Goal: Task Accomplishment & Management: Manage account settings

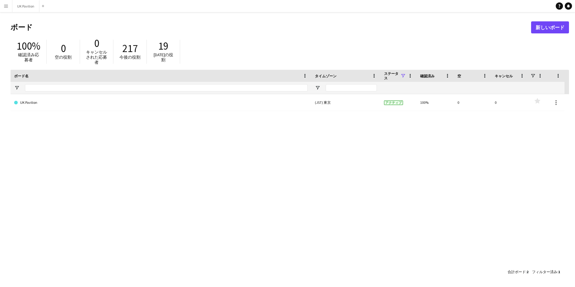
click at [4, 7] on app-icon "メニュー" at bounding box center [6, 6] width 5 height 5
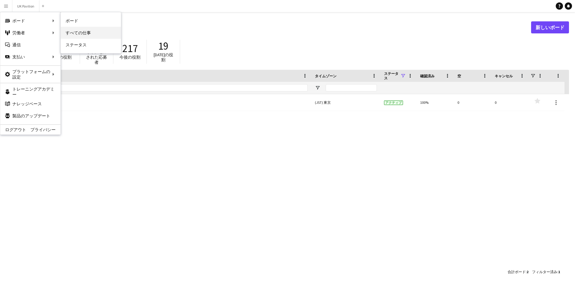
click at [67, 33] on link "すべての仕事" at bounding box center [91, 33] width 60 height 12
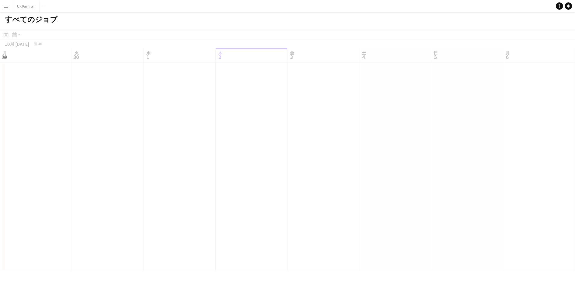
scroll to position [0, 144]
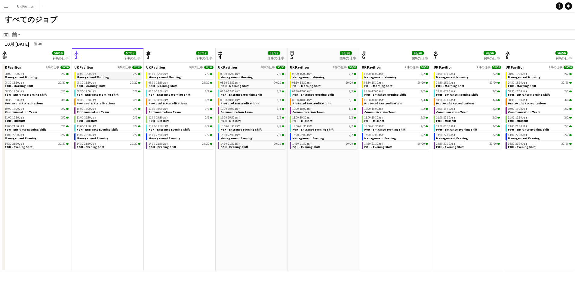
click at [134, 79] on link "08:00-16:00 JST 2/2 Management Morning" at bounding box center [109, 75] width 64 height 7
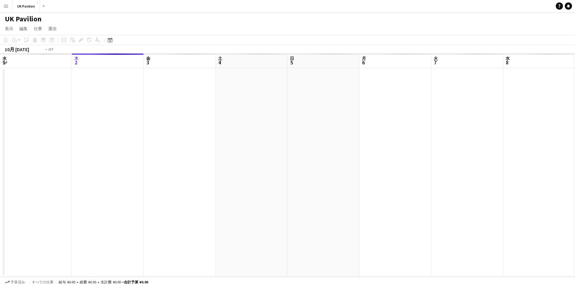
scroll to position [0, 207]
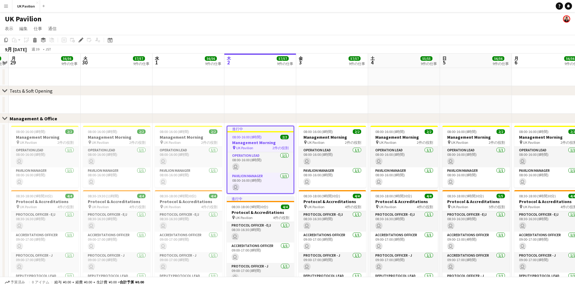
click at [5, 5] on app-icon "メニュー" at bounding box center [6, 6] width 5 height 5
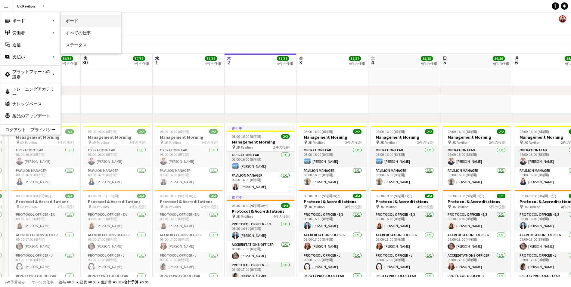
click at [65, 21] on link "ボード" at bounding box center [91, 21] width 60 height 12
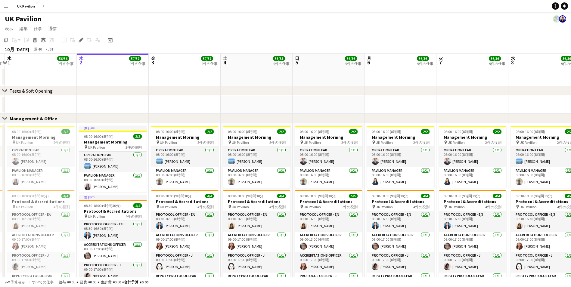
scroll to position [0, 213]
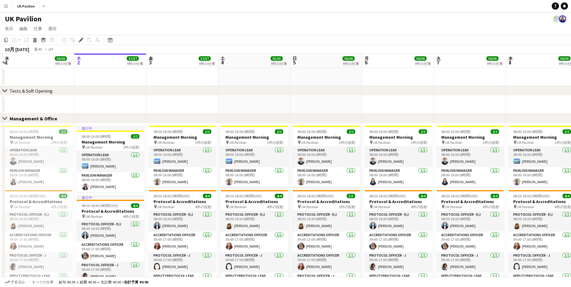
drag, startPoint x: 325, startPoint y: 60, endPoint x: 246, endPoint y: 61, distance: 78.2
click at [10, 7] on button "メニュー" at bounding box center [6, 6] width 12 height 12
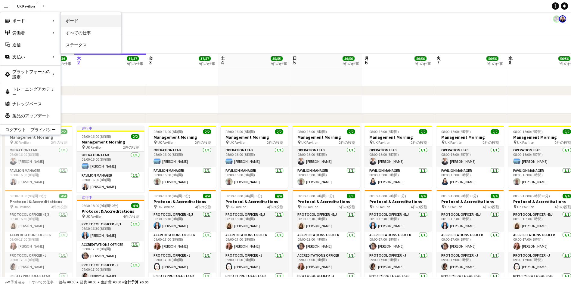
click at [79, 21] on link "ボード" at bounding box center [91, 21] width 60 height 12
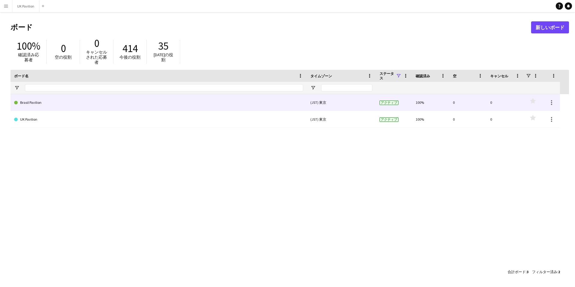
click at [121, 107] on link "Brasil Pavilion" at bounding box center [158, 102] width 289 height 17
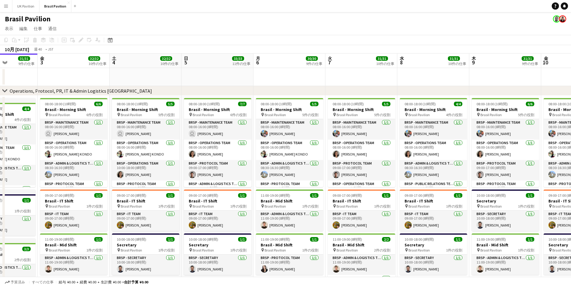
scroll to position [0, 179]
drag, startPoint x: 444, startPoint y: 63, endPoint x: 337, endPoint y: 62, distance: 106.8
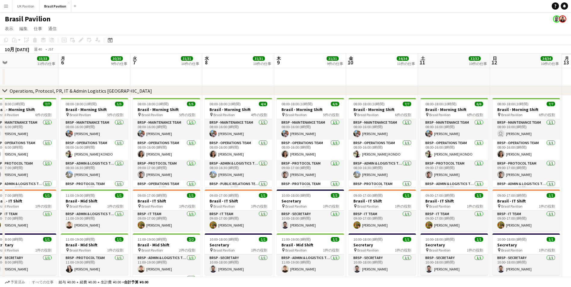
scroll to position [0, 230]
drag, startPoint x: 277, startPoint y: 63, endPoint x: 146, endPoint y: 69, distance: 131.0
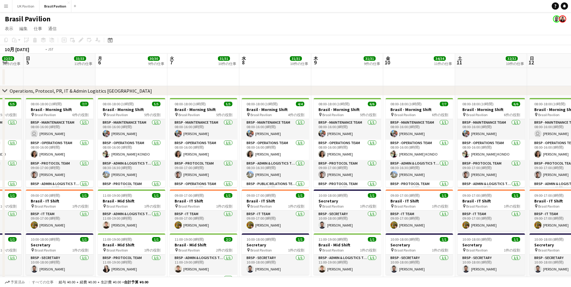
scroll to position [0, 213]
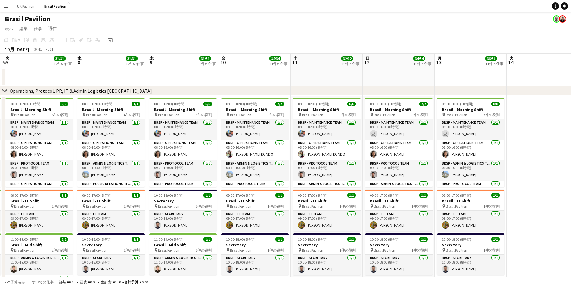
drag, startPoint x: 319, startPoint y: 63, endPoint x: 256, endPoint y: 63, distance: 63.2
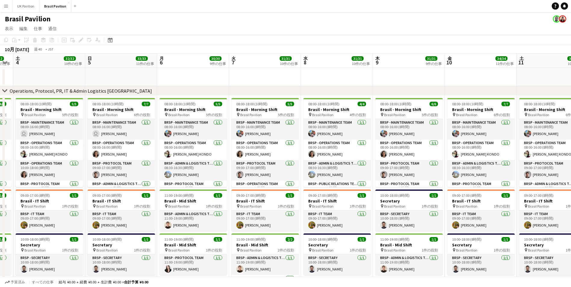
drag, startPoint x: 278, startPoint y: 58, endPoint x: 562, endPoint y: 56, distance: 283.8
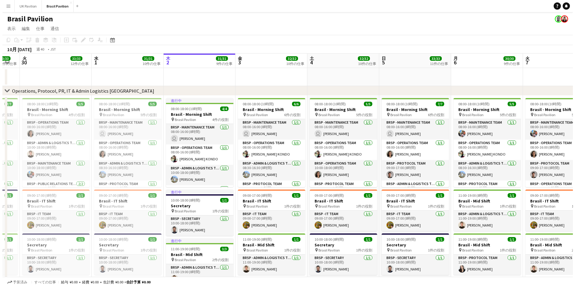
scroll to position [0, 125]
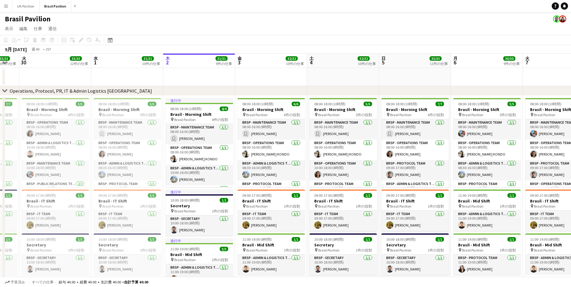
drag, startPoint x: 396, startPoint y: 68, endPoint x: 483, endPoint y: 68, distance: 87.6
click at [4, 7] on app-icon "メニュー" at bounding box center [6, 6] width 5 height 5
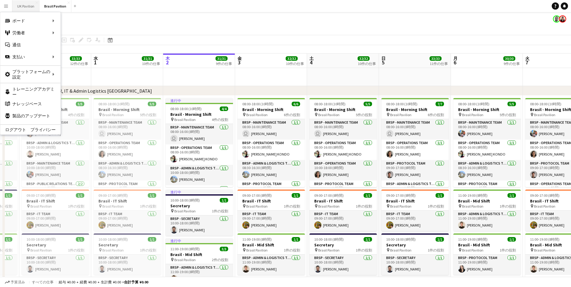
click at [32, 6] on button "UK Pavilion 閉じる" at bounding box center [25, 6] width 27 height 12
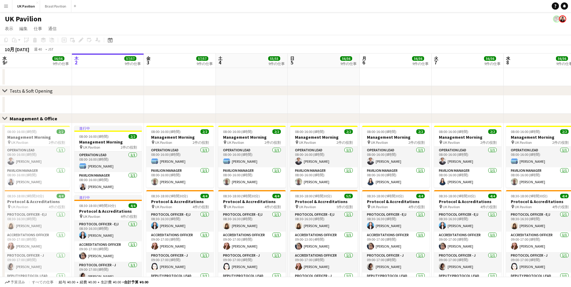
scroll to position [0, 126]
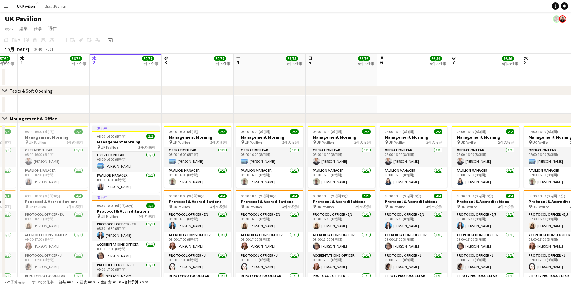
drag, startPoint x: 252, startPoint y: 67, endPoint x: 270, endPoint y: 66, distance: 17.8
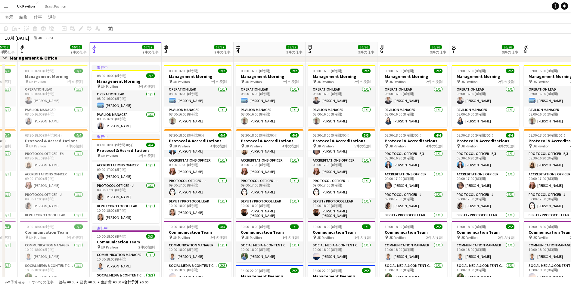
scroll to position [0, 176]
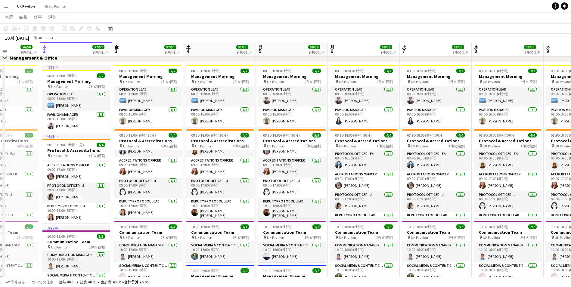
drag, startPoint x: 429, startPoint y: 52, endPoint x: 335, endPoint y: 55, distance: 94.2
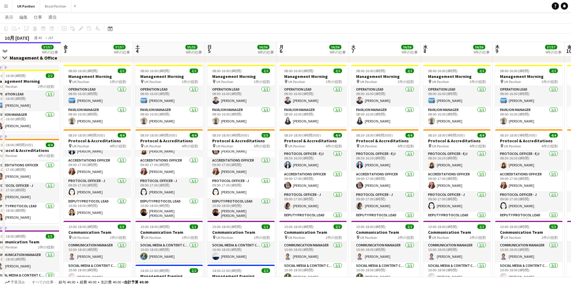
drag, startPoint x: 367, startPoint y: 51, endPoint x: 335, endPoint y: 50, distance: 31.3
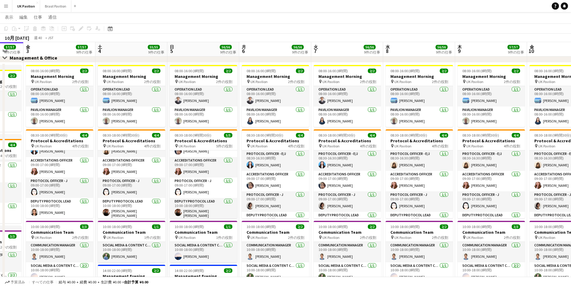
scroll to position [0, 191]
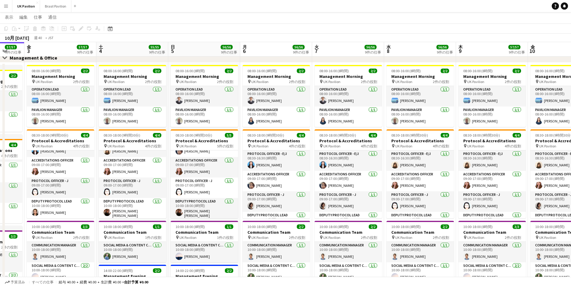
drag, startPoint x: 525, startPoint y: 48, endPoint x: 489, endPoint y: 49, distance: 35.8
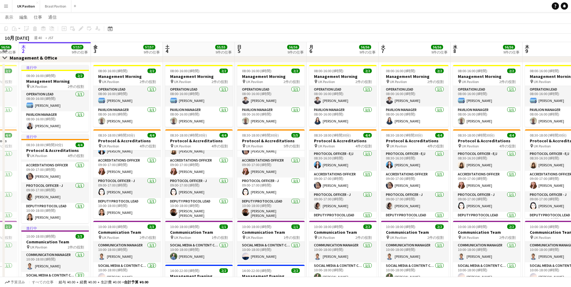
scroll to position [0, 174]
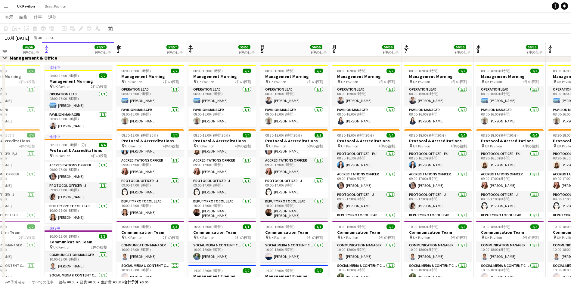
drag, startPoint x: 404, startPoint y: 48, endPoint x: 494, endPoint y: 48, distance: 89.7
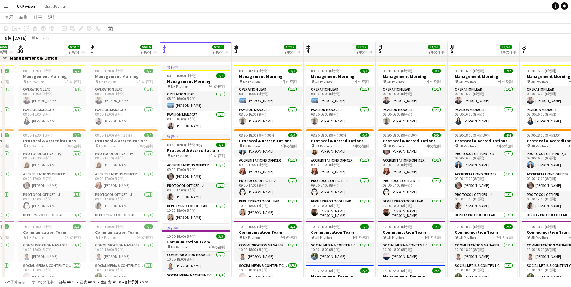
scroll to position [0, 127]
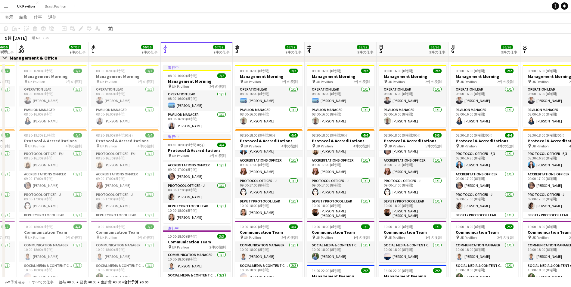
drag, startPoint x: 269, startPoint y: 49, endPoint x: 388, endPoint y: 50, distance: 118.6
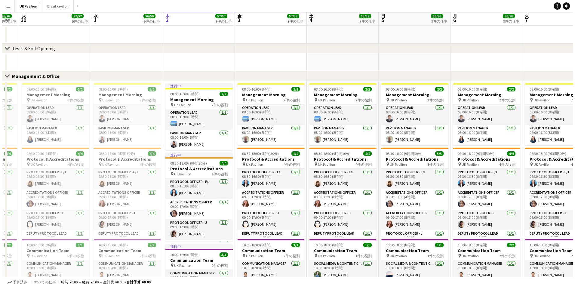
scroll to position [0, 0]
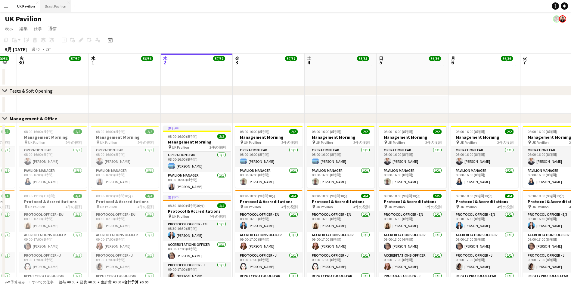
click at [60, 4] on button "Brasil Pavilion 閉じる" at bounding box center [55, 6] width 31 height 12
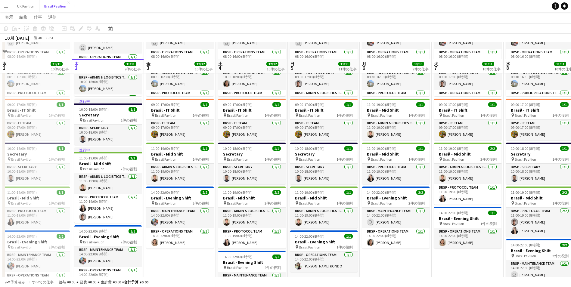
scroll to position [120, 0]
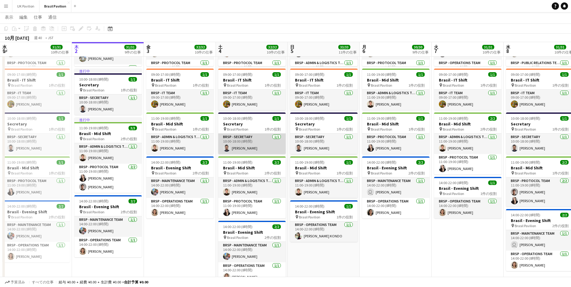
click at [227, 146] on app-user-avatar at bounding box center [226, 147] width 7 height 7
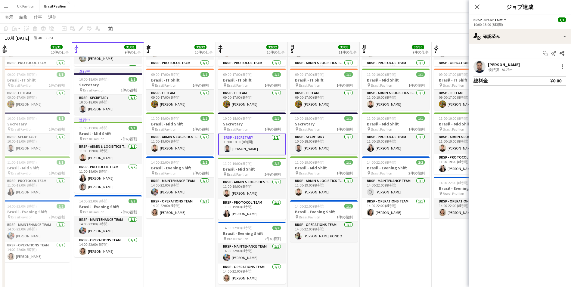
click at [481, 68] on app-user-avatar at bounding box center [479, 67] width 12 height 12
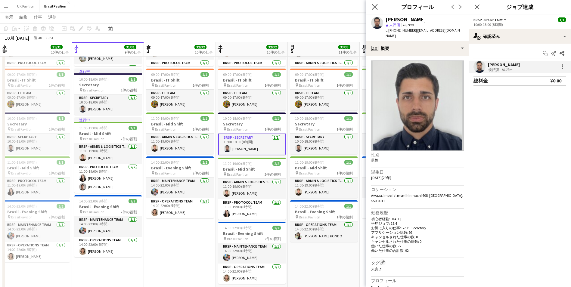
click at [375, 3] on app-icon "ポップインを閉じる" at bounding box center [374, 7] width 9 height 9
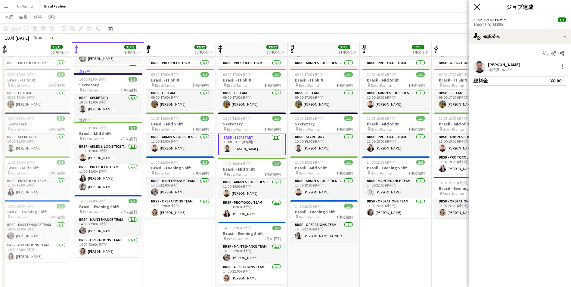
click at [474, 6] on icon "ポップインを閉じる" at bounding box center [477, 7] width 6 height 6
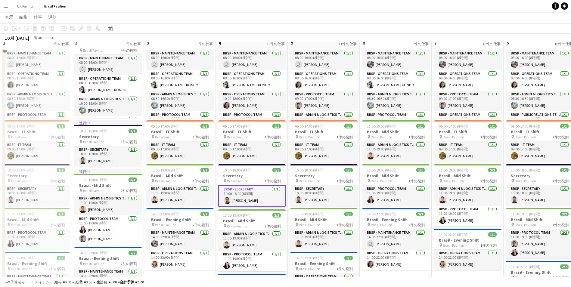
scroll to position [60, 0]
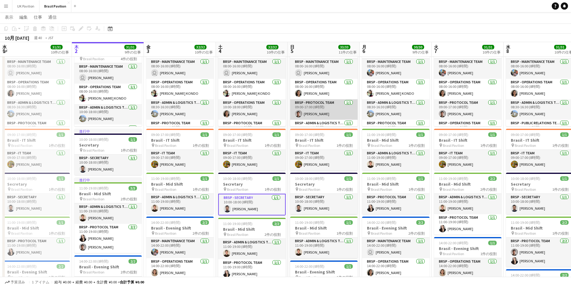
click at [300, 113] on app-user-avatar at bounding box center [298, 113] width 7 height 7
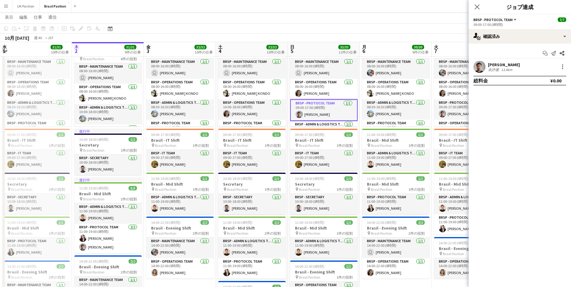
click at [479, 67] on app-user-avatar at bounding box center [479, 67] width 12 height 12
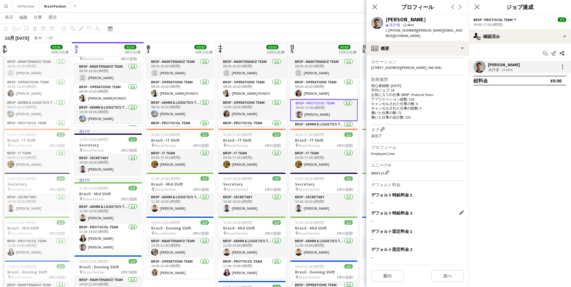
scroll to position [133, 0]
click at [446, 276] on button "次へ" at bounding box center [447, 276] width 32 height 12
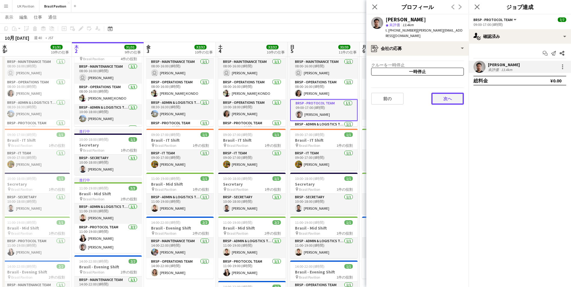
click at [438, 97] on button "次へ" at bounding box center [447, 99] width 32 height 12
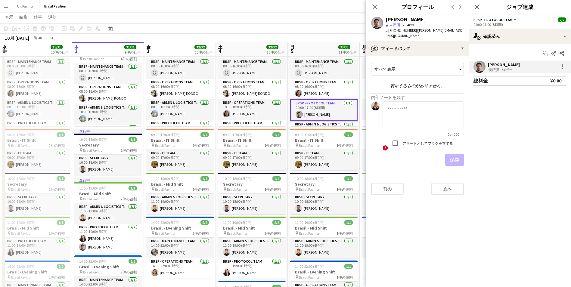
click at [436, 197] on app-crew-profile-feedback-tab "すべて表示 表示するものがありません。 内部ノートを残す 0 / 4000 ! アラートとしてフラグを立てる 保存 前の 次へ" at bounding box center [417, 171] width 102 height 231
click at [437, 193] on button "次へ" at bounding box center [447, 189] width 32 height 12
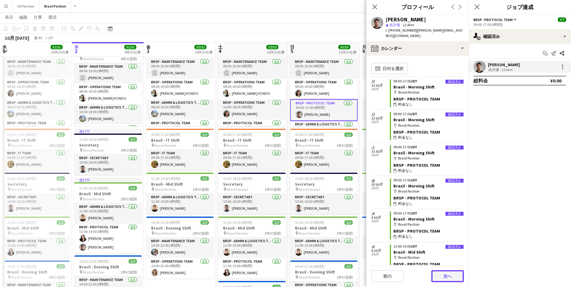
click at [438, 274] on button "次へ" at bounding box center [447, 276] width 32 height 12
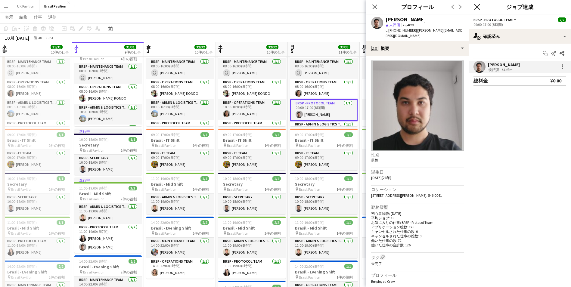
click at [478, 6] on icon at bounding box center [477, 7] width 6 height 6
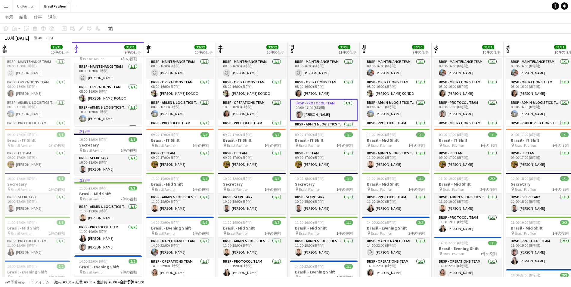
click at [347, 31] on app-toolbar "コピー 貼り付け 貼り付け Ctrl+V クルー込みで貼り付け Ctrl+Shift+V リンクされたジョブを貼り付け 削除 グループ グループ解除 仕事を追…" at bounding box center [285, 28] width 571 height 10
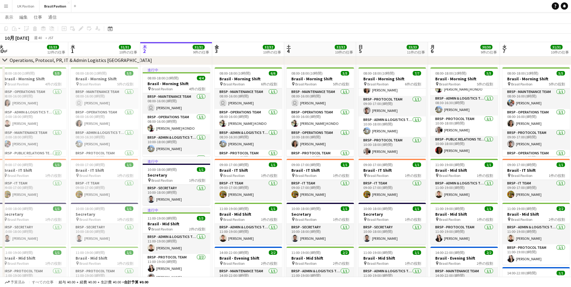
scroll to position [0, 144]
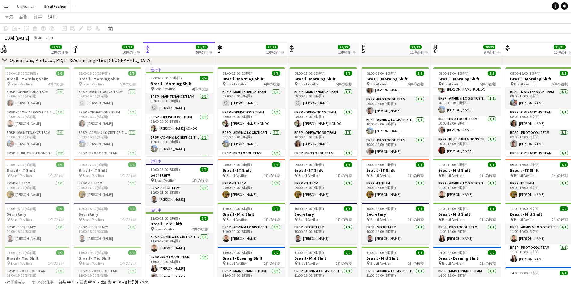
drag, startPoint x: 169, startPoint y: 48, endPoint x: 241, endPoint y: 53, distance: 71.5
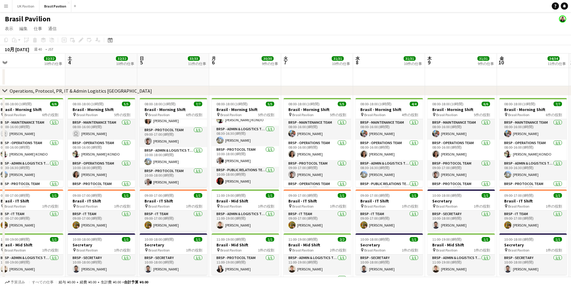
scroll to position [0, 217]
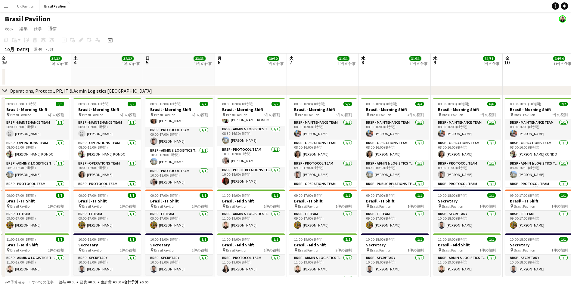
drag, startPoint x: 229, startPoint y: 61, endPoint x: 93, endPoint y: 61, distance: 135.7
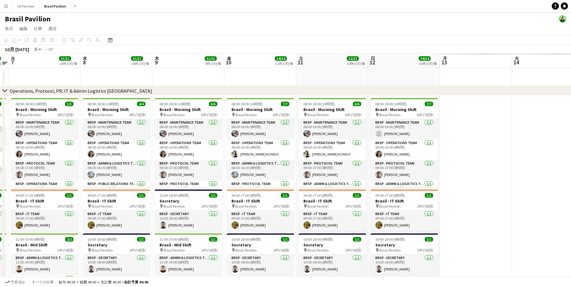
scroll to position [0, 220]
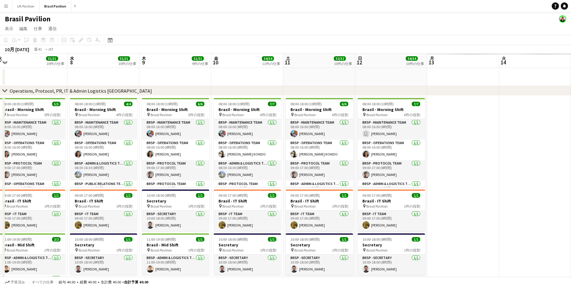
drag, startPoint x: 468, startPoint y: 66, endPoint x: 177, endPoint y: 76, distance: 291.4
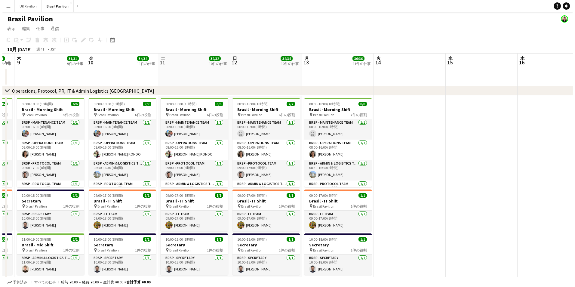
scroll to position [0, 206]
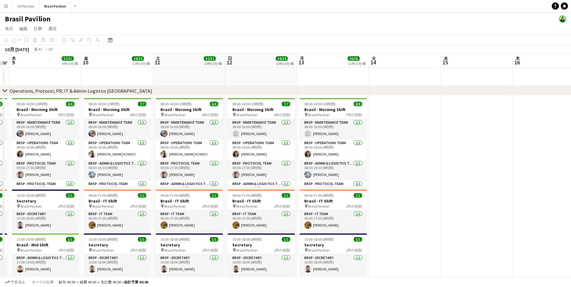
drag, startPoint x: 464, startPoint y: 61, endPoint x: 334, endPoint y: 64, distance: 130.0
click at [25, 6] on button "UK Pavilion 閉じる" at bounding box center [25, 6] width 27 height 12
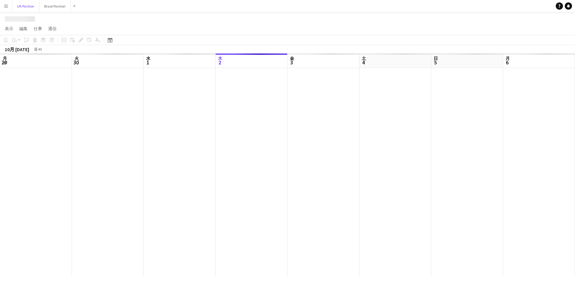
scroll to position [0, 144]
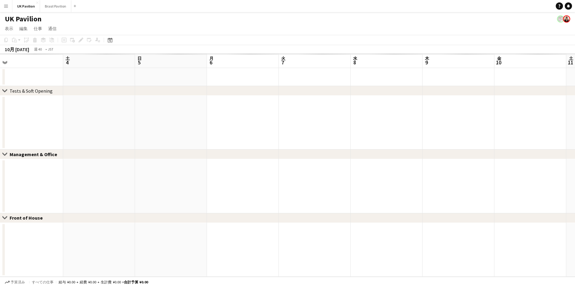
drag, startPoint x: 406, startPoint y: 63, endPoint x: 179, endPoint y: 66, distance: 226.6
click at [179, 66] on app-calendar-viewport "火 30 水 1 木 2 金 3 土 4 日 5 月 6 火 7 水 8 木 9 金 10 土 11 日 12" at bounding box center [287, 165] width 575 height 223
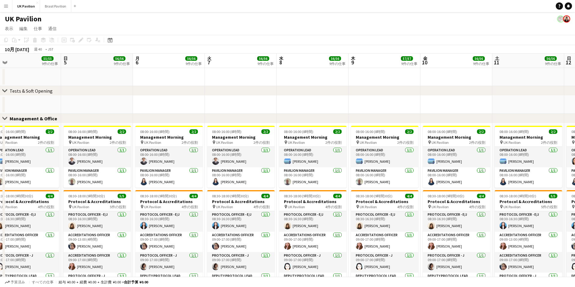
drag, startPoint x: 201, startPoint y: 60, endPoint x: 161, endPoint y: 63, distance: 40.5
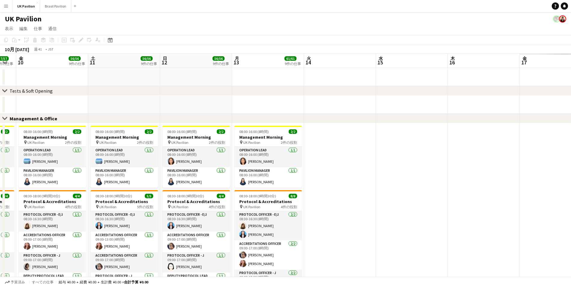
scroll to position [0, 181]
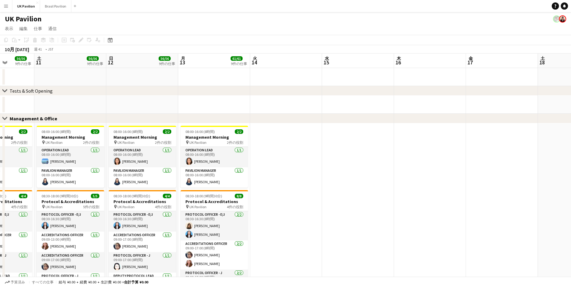
drag, startPoint x: 507, startPoint y: 64, endPoint x: 186, endPoint y: 69, distance: 320.8
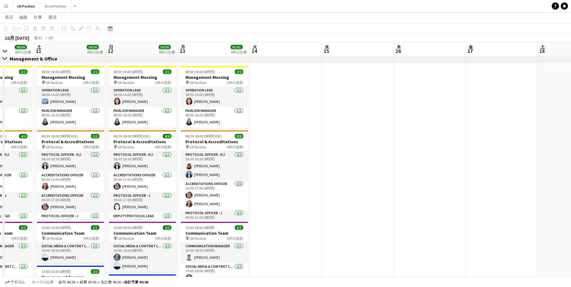
scroll to position [65, 0]
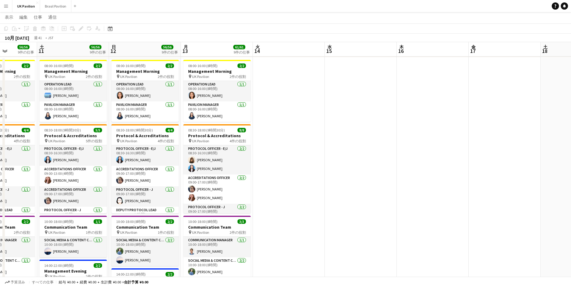
drag, startPoint x: 233, startPoint y: 51, endPoint x: 487, endPoint y: 46, distance: 254.6
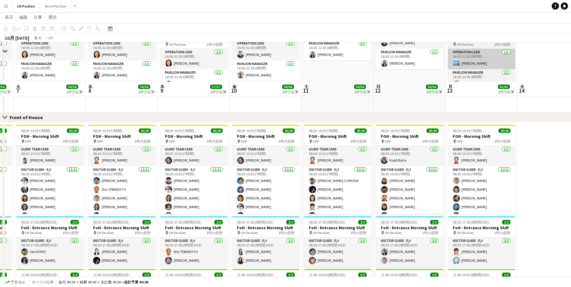
scroll to position [366, 0]
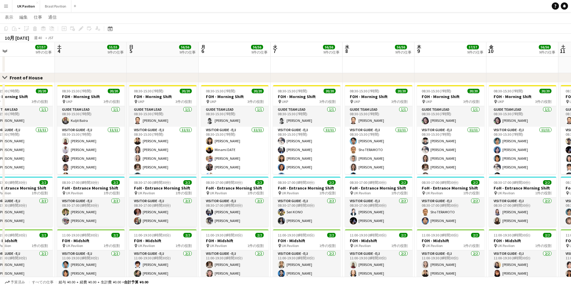
drag, startPoint x: 199, startPoint y: 54, endPoint x: 452, endPoint y: 53, distance: 252.8
click at [460, 56] on app-calendar-viewport "水 1 56/56 9件の仕事 木 2 57/57 9件の仕事 金 3 57/57 9件の仕事 土 4 55/55 9件の仕事 日 5 56/56 9件の仕事…" at bounding box center [285, 57] width 571 height 800
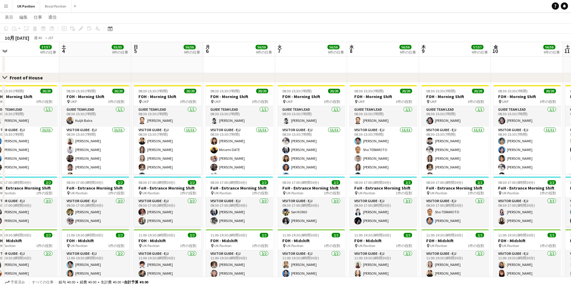
scroll to position [0, 0]
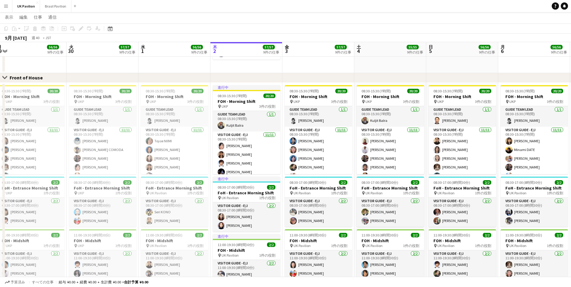
drag, startPoint x: 169, startPoint y: 48, endPoint x: 465, endPoint y: 55, distance: 295.9
click at [464, 56] on app-calendar-viewport "土 27 日 28 月 29 56/56 9件の仕事 火 30 57/57 9件の仕事 水 1 56/56 9件の仕事 木 2 57/57 9件の仕事 金 3…" at bounding box center [285, 57] width 571 height 800
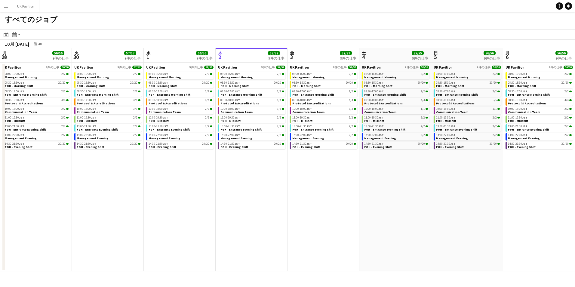
scroll to position [0, 144]
